Goal: Task Accomplishment & Management: Complete application form

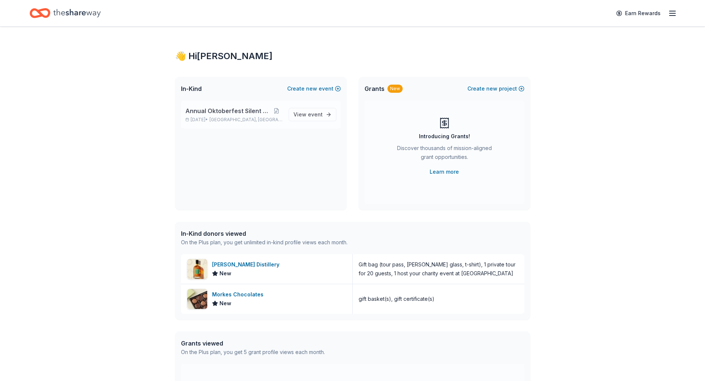
click at [218, 111] on span "Annual Oktoberfest Silent Auction" at bounding box center [227, 111] width 85 height 9
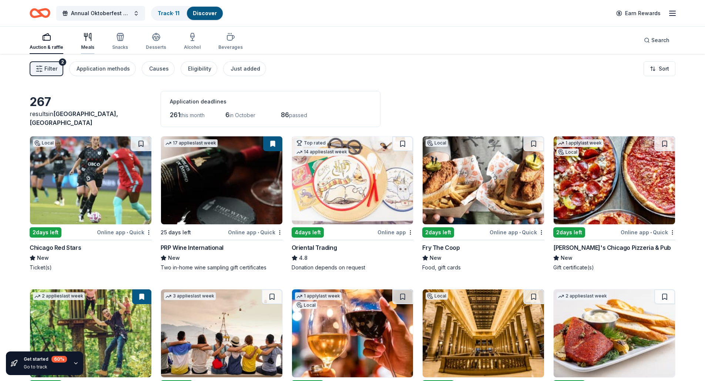
click at [87, 40] on icon "button" at bounding box center [87, 37] width 9 height 9
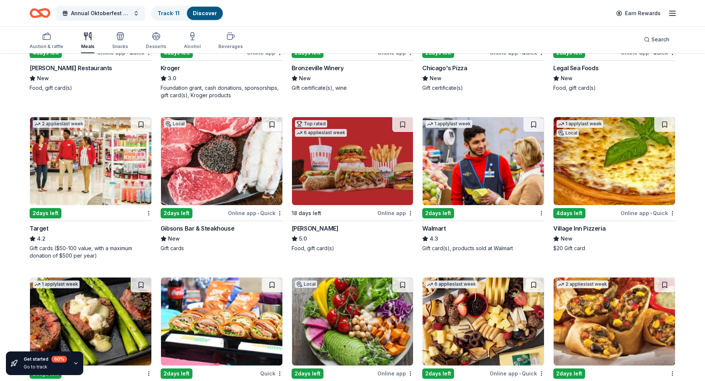
scroll to position [407, 0]
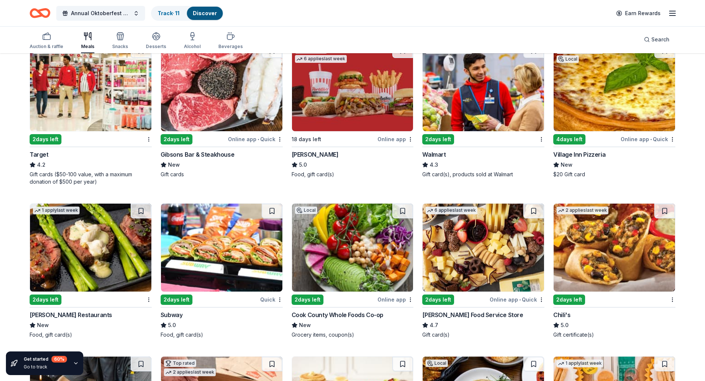
click at [46, 164] on div "4.2" at bounding box center [91, 165] width 122 height 9
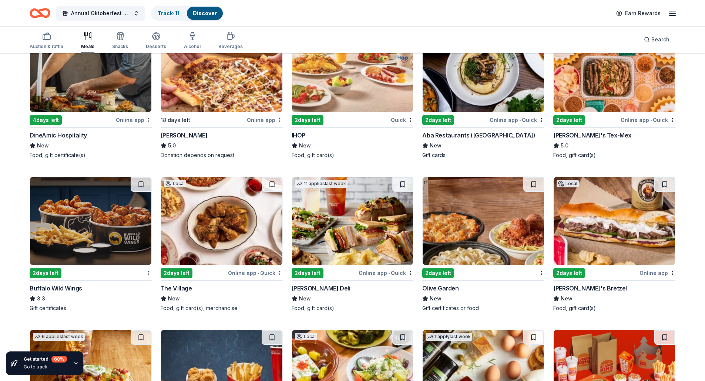
scroll to position [814, 0]
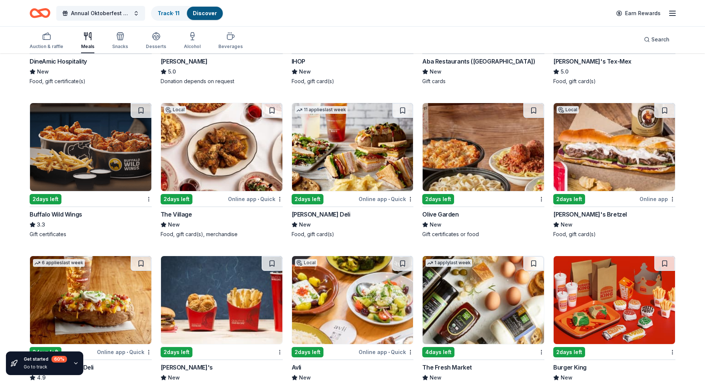
click at [438, 214] on div "Olive Garden" at bounding box center [440, 214] width 36 height 9
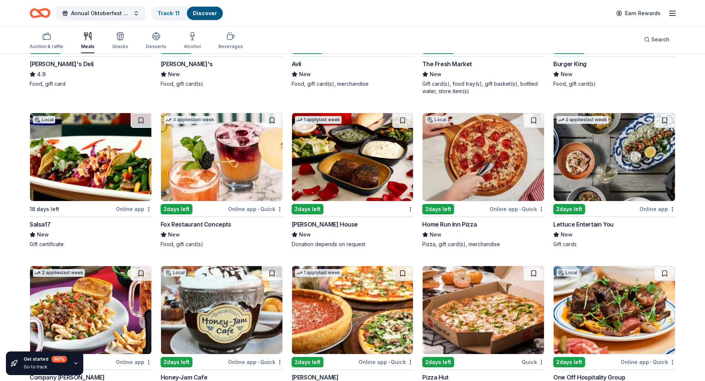
scroll to position [1155, 0]
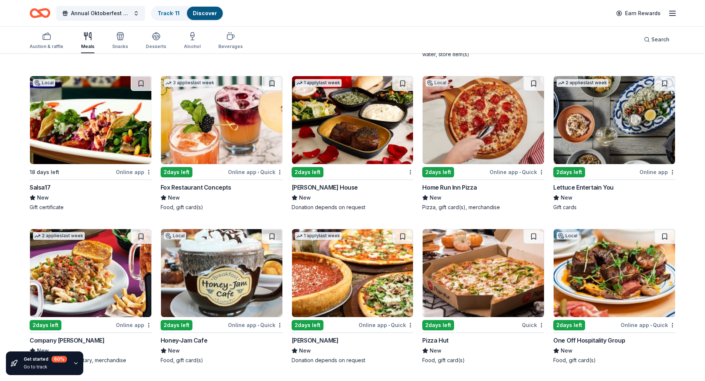
click at [577, 187] on div "Lettuce Entertain You" at bounding box center [583, 187] width 60 height 9
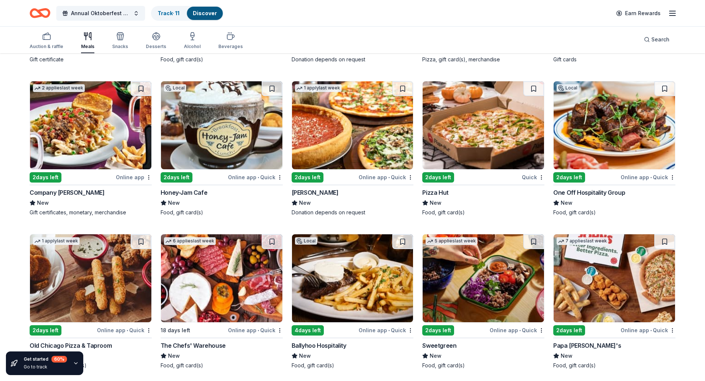
scroll to position [1340, 0]
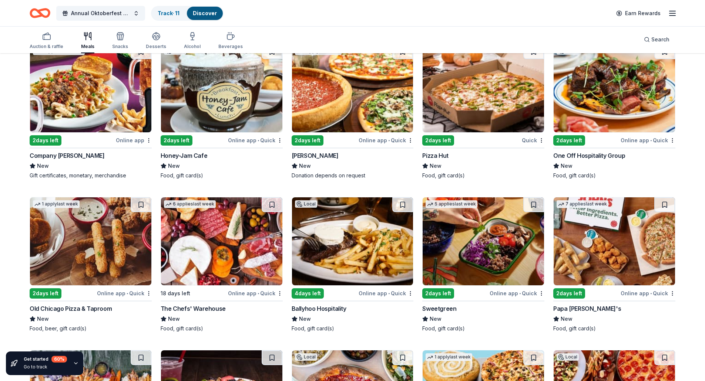
click at [189, 152] on div "Honey-Jam Cafe" at bounding box center [184, 155] width 47 height 9
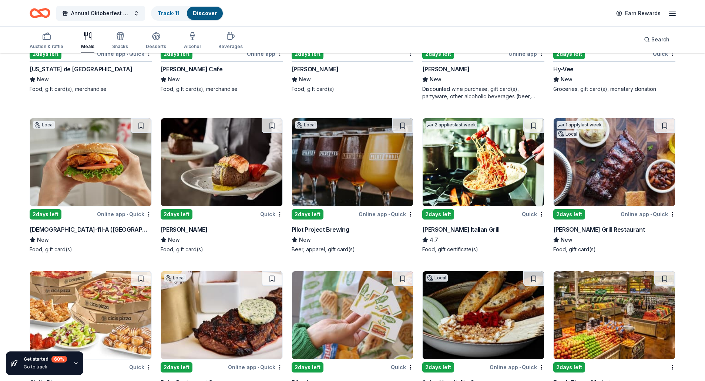
scroll to position [1960, 0]
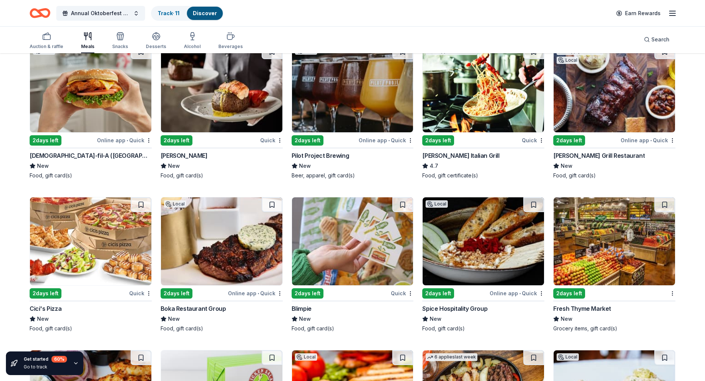
click at [183, 141] on div "2 days left" at bounding box center [177, 140] width 32 height 10
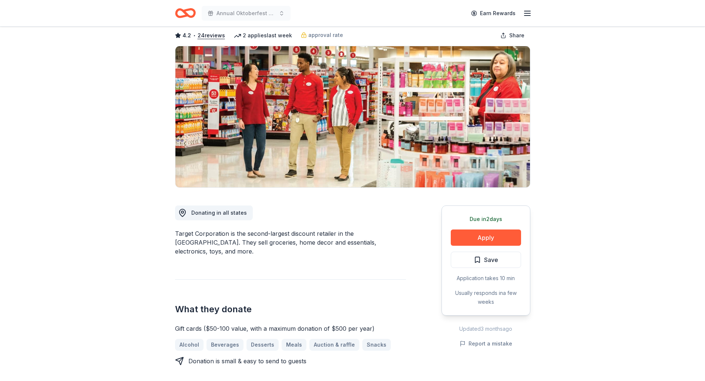
scroll to position [111, 0]
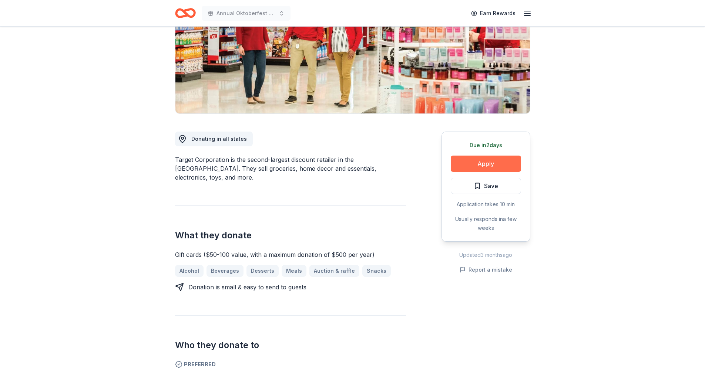
click at [481, 164] on button "Apply" at bounding box center [486, 164] width 70 height 16
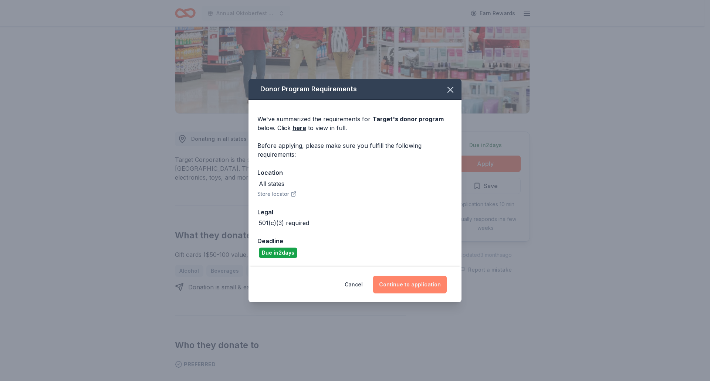
click at [412, 287] on button "Continue to application" at bounding box center [410, 285] width 74 height 18
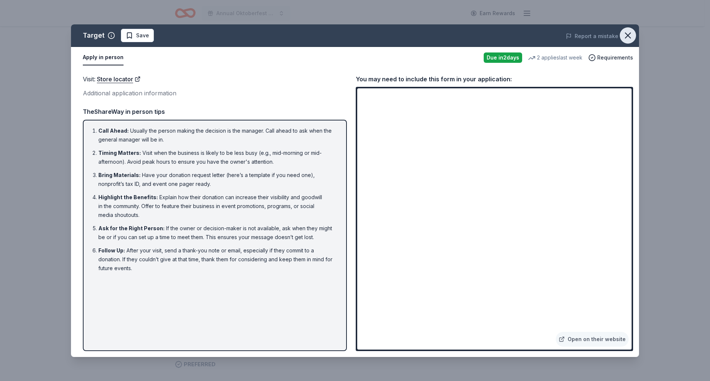
click at [628, 36] on icon "button" at bounding box center [628, 35] width 5 height 5
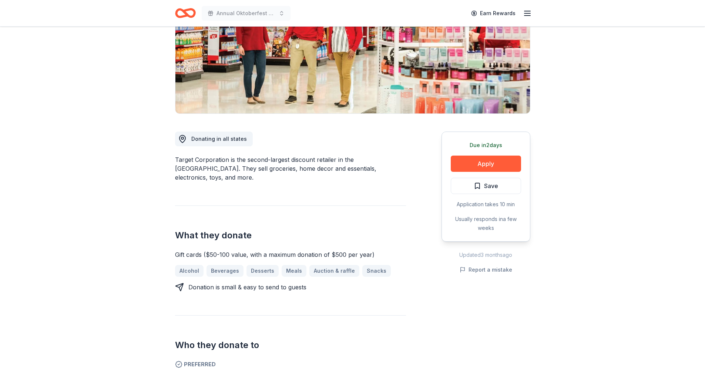
scroll to position [74, 0]
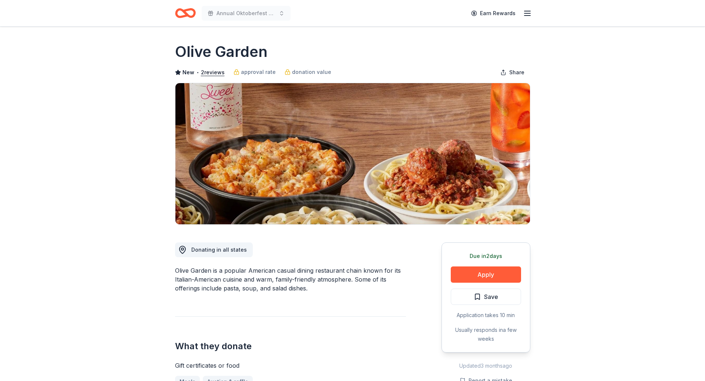
scroll to position [74, 0]
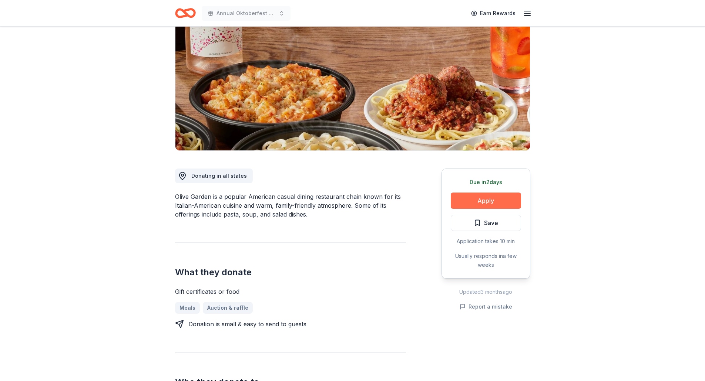
click at [487, 199] on button "Apply" at bounding box center [486, 201] width 70 height 16
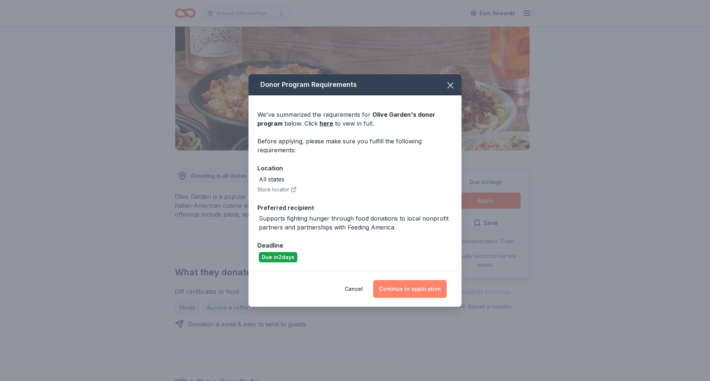
click at [410, 290] on button "Continue to application" at bounding box center [410, 289] width 74 height 18
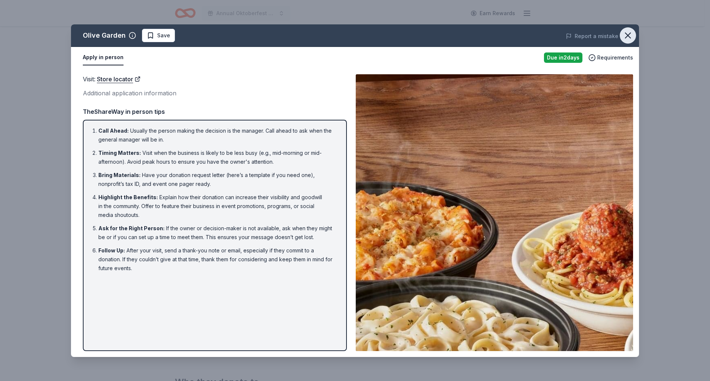
click at [626, 37] on icon "button" at bounding box center [628, 35] width 5 height 5
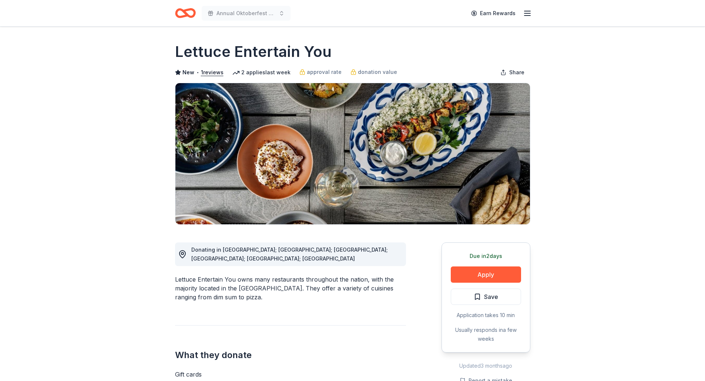
scroll to position [111, 0]
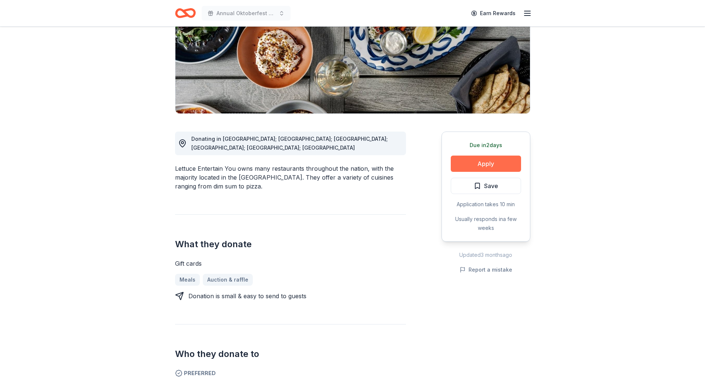
click at [491, 165] on button "Apply" at bounding box center [486, 164] width 70 height 16
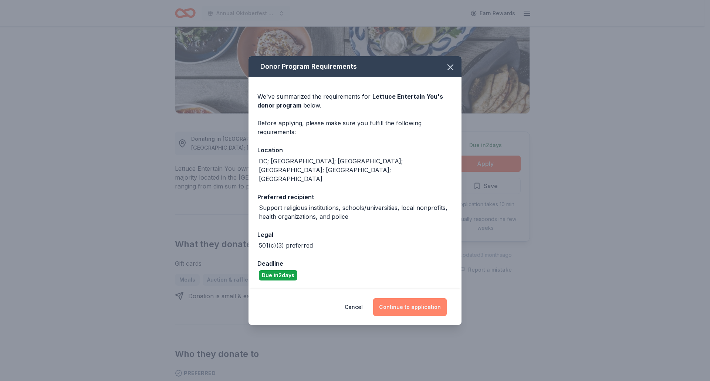
click at [416, 299] on button "Continue to application" at bounding box center [410, 308] width 74 height 18
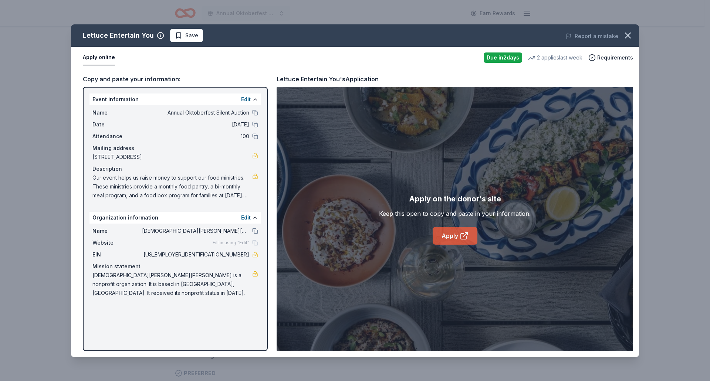
click at [454, 234] on link "Apply" at bounding box center [455, 236] width 45 height 18
click at [627, 34] on icon "button" at bounding box center [628, 35] width 5 height 5
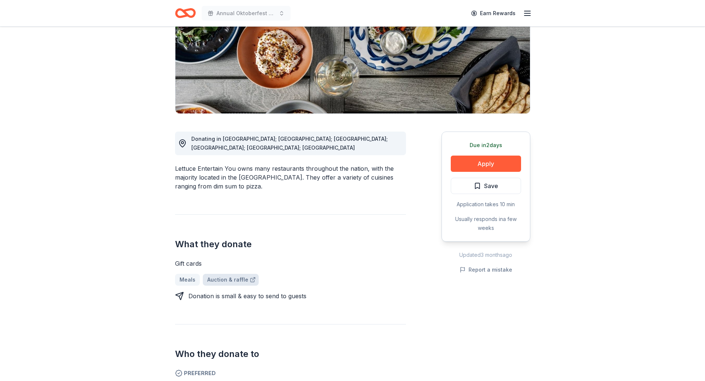
scroll to position [259, 0]
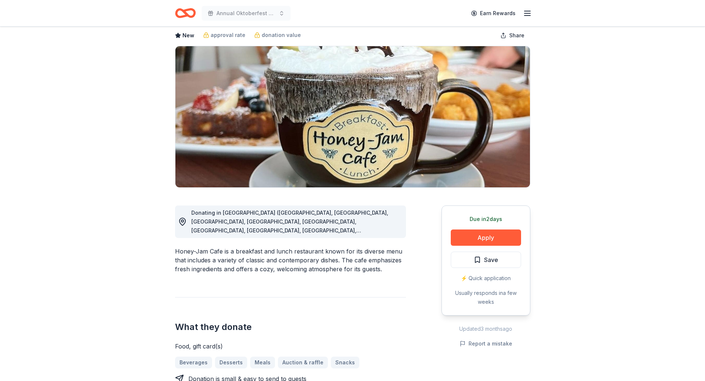
scroll to position [111, 0]
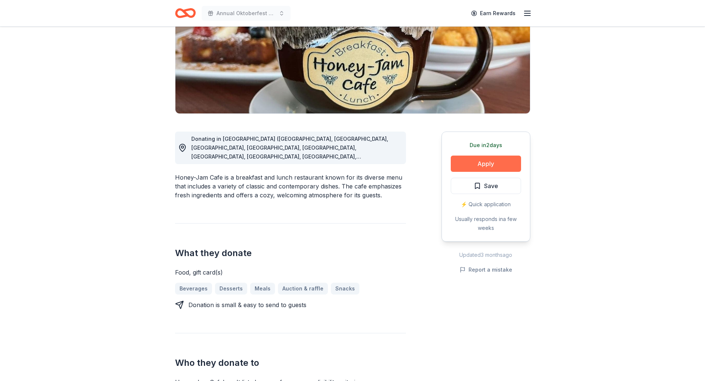
click at [488, 160] on button "Apply" at bounding box center [486, 164] width 70 height 16
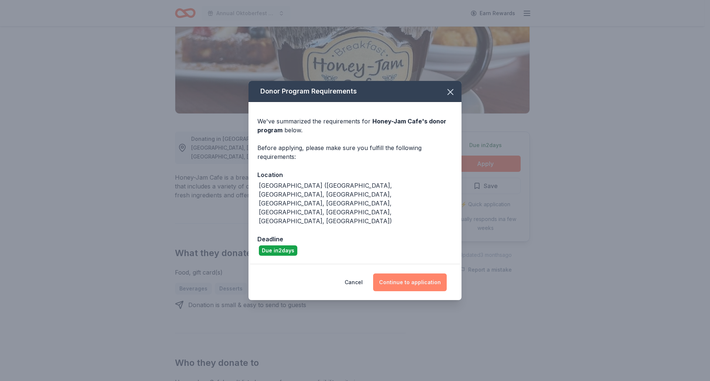
click at [409, 274] on button "Continue to application" at bounding box center [410, 283] width 74 height 18
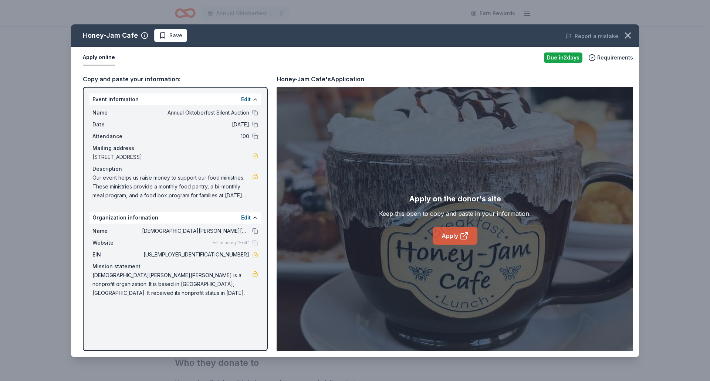
click at [454, 236] on link "Apply" at bounding box center [455, 236] width 45 height 18
click at [627, 36] on icon "button" at bounding box center [628, 35] width 10 height 10
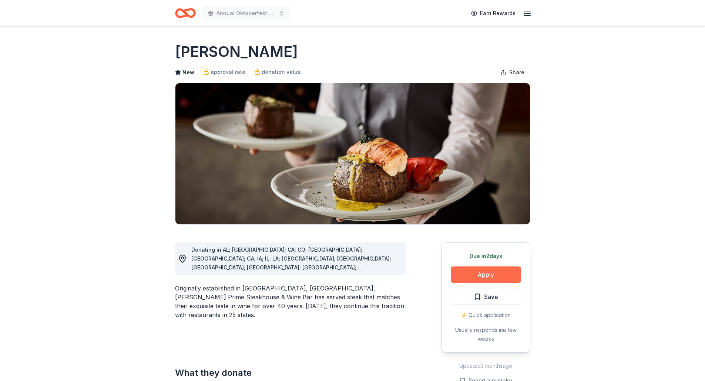
click at [481, 273] on button "Apply" at bounding box center [486, 275] width 70 height 16
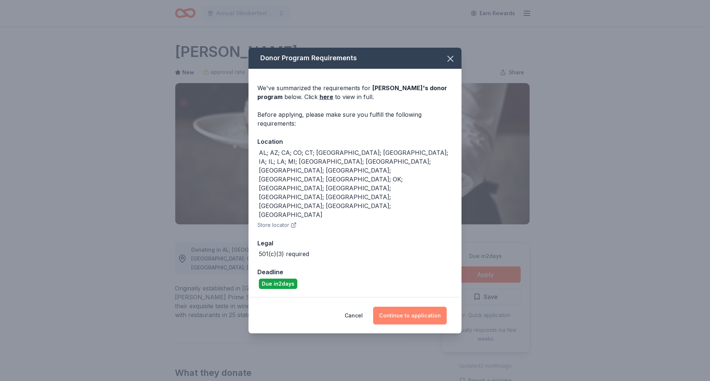
click at [415, 307] on button "Continue to application" at bounding box center [410, 316] width 74 height 18
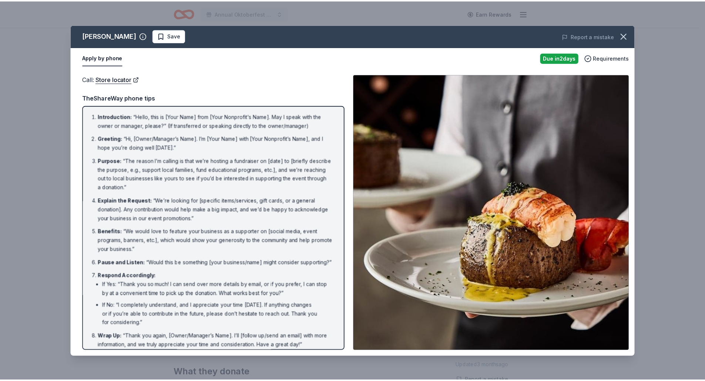
scroll to position [14, 0]
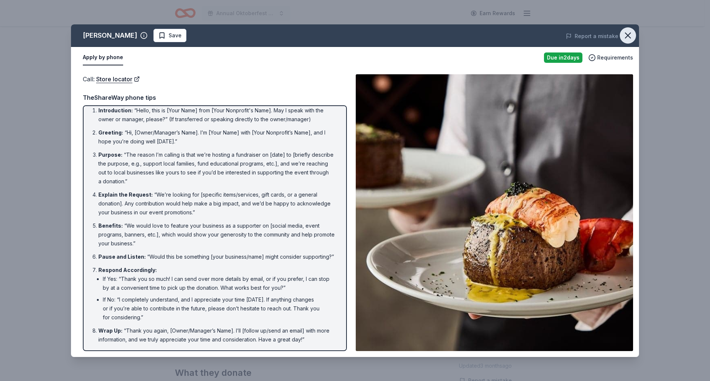
click at [630, 36] on icon "button" at bounding box center [628, 35] width 5 height 5
